Goal: Check status

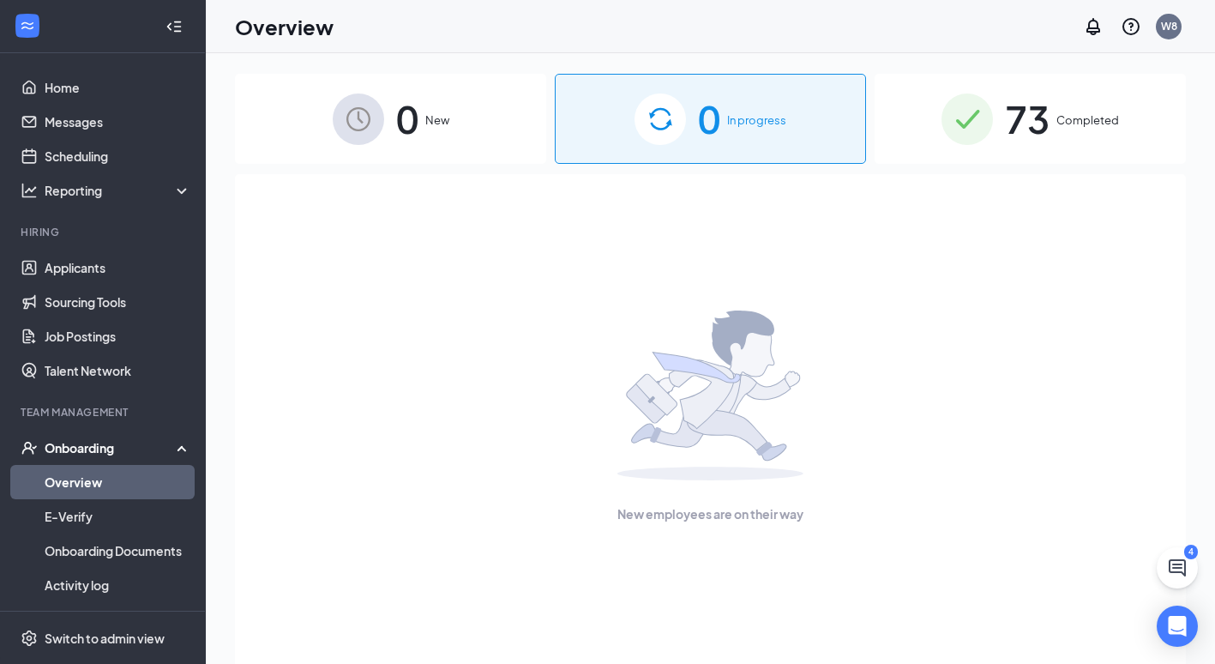
click at [968, 141] on img at bounding box center [966, 118] width 51 height 51
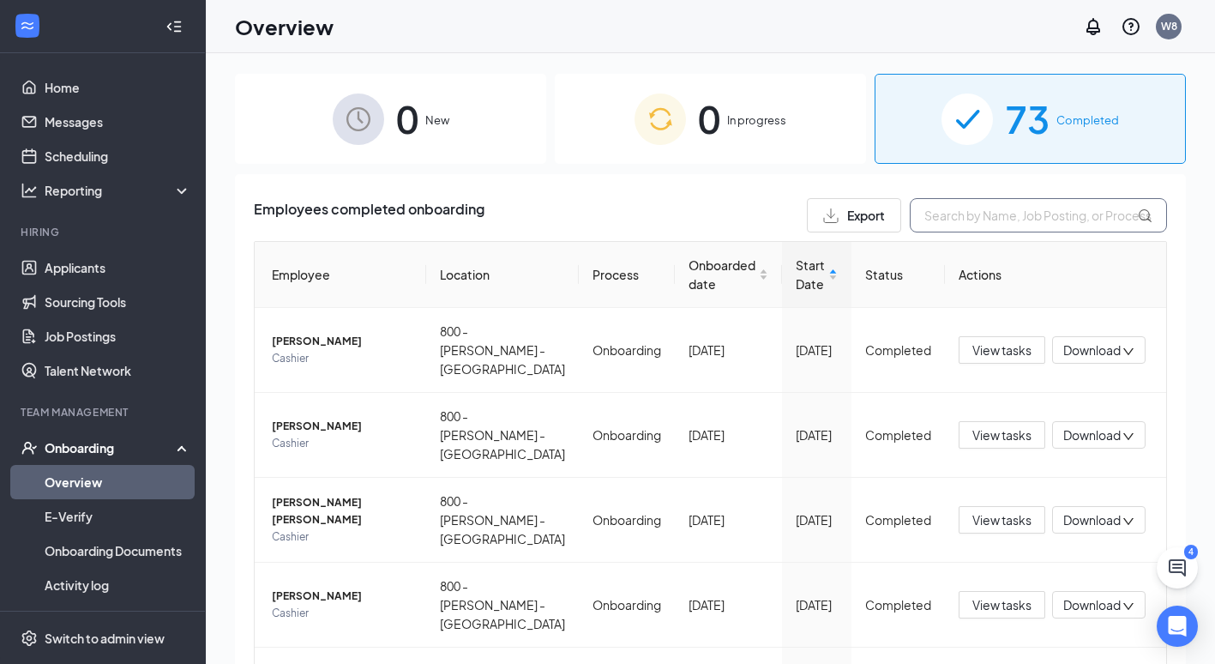
click at [952, 220] on input "text" at bounding box center [1038, 215] width 257 height 34
type input "junior"
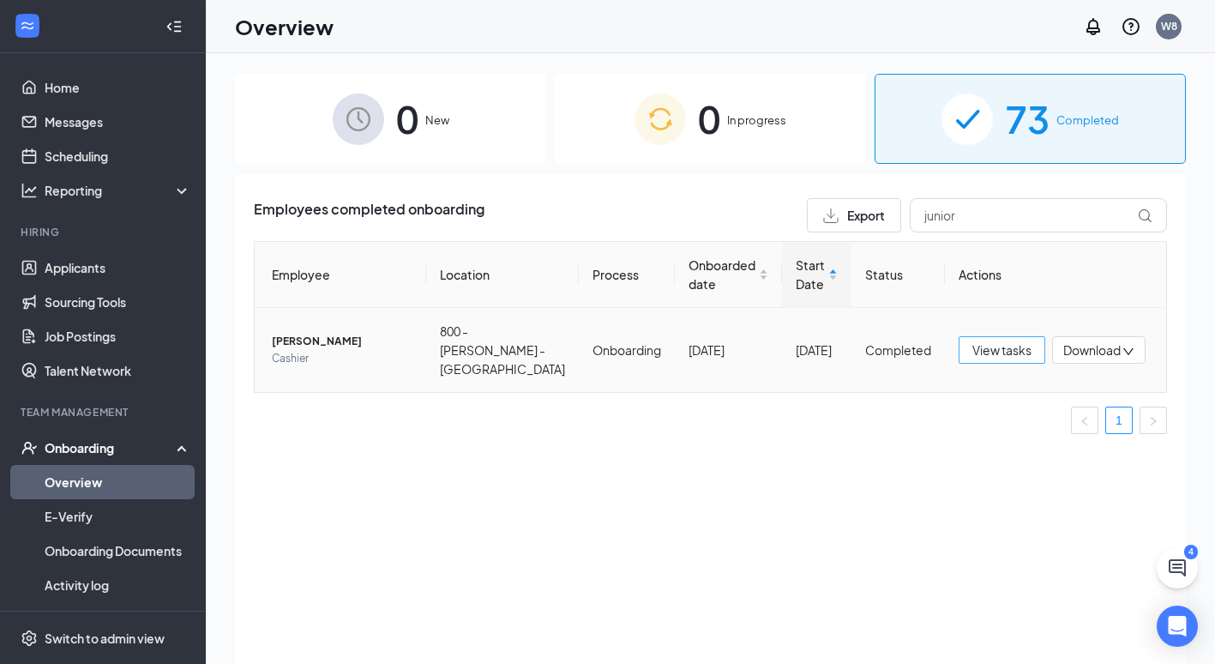
click at [1007, 350] on span "View tasks" at bounding box center [1001, 349] width 59 height 19
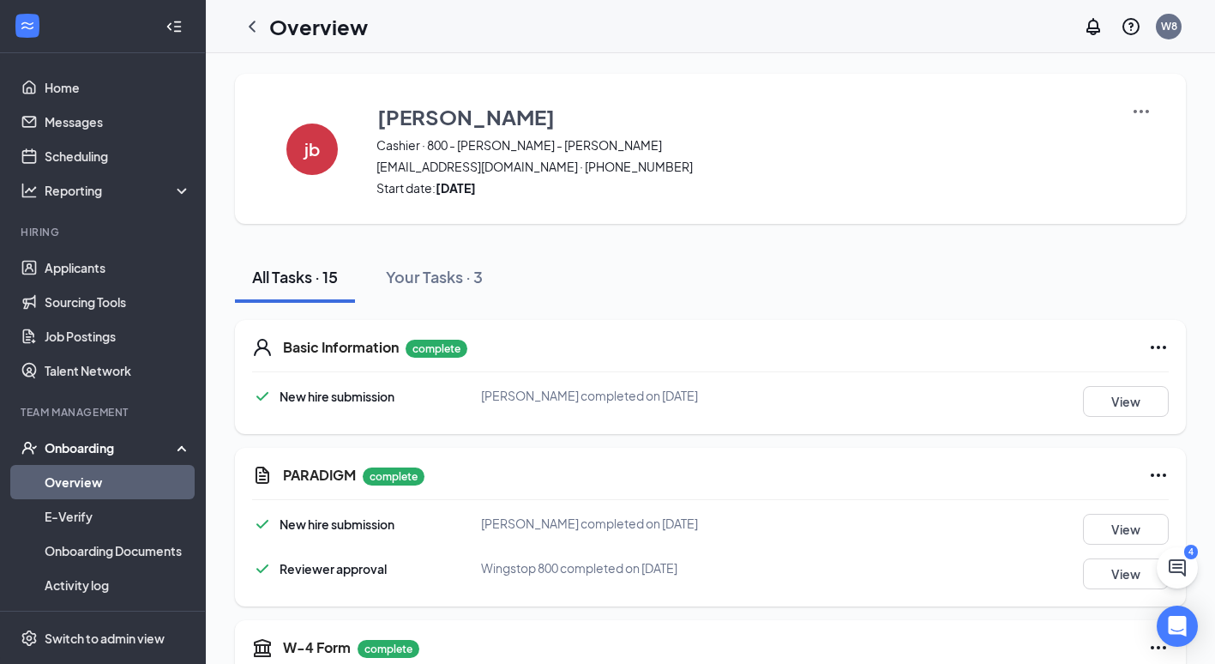
click at [1159, 346] on icon "Ellipses" at bounding box center [1157, 346] width 15 height 3
click at [1118, 411] on button "View" at bounding box center [1126, 401] width 86 height 31
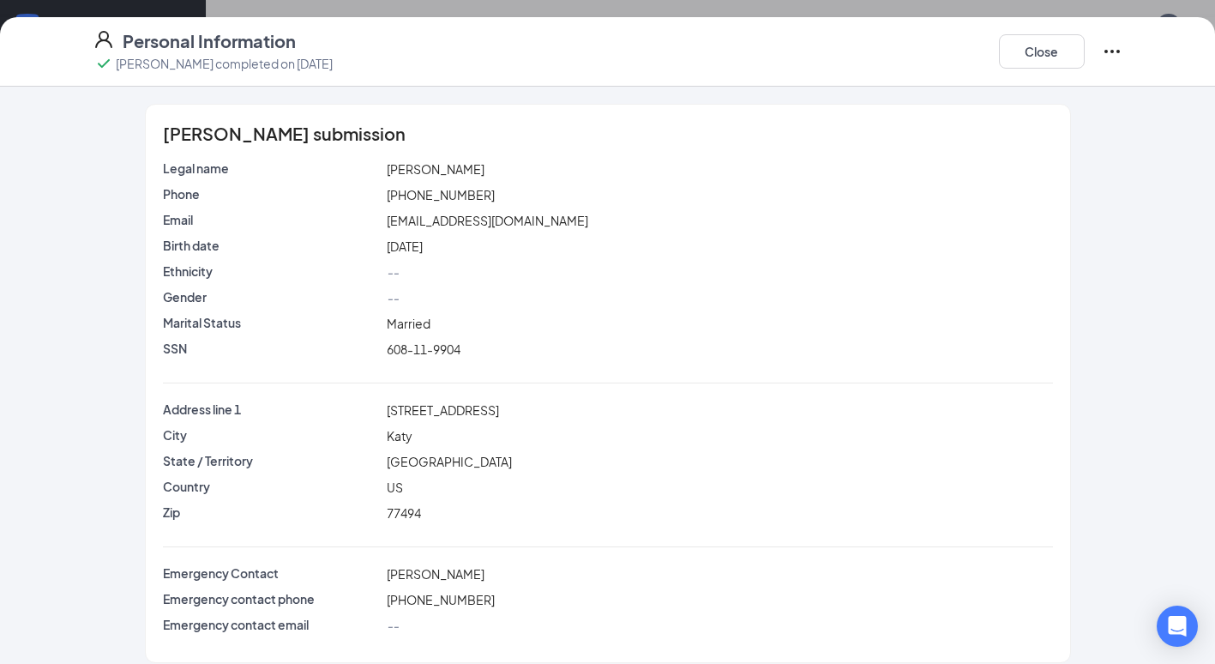
click at [1118, 411] on div "[PERSON_NAME] submission Legal name [PERSON_NAME] Phone [PHONE_NUMBER] Email [E…" at bounding box center [607, 383] width 1097 height 559
